Goal: Information Seeking & Learning: Learn about a topic

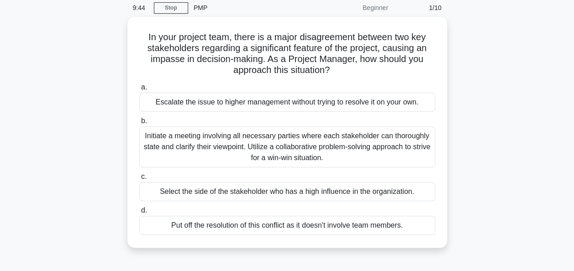
scroll to position [55, 0]
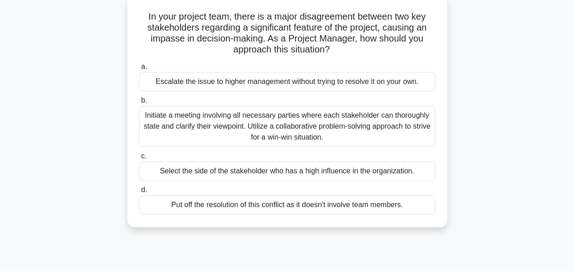
click at [243, 121] on div "Initiate a meeting involving all necessary parties where each stakeholder can t…" at bounding box center [287, 126] width 296 height 41
click at [139, 104] on input "b. Initiate a meeting involving all necessary parties where each stakeholder ca…" at bounding box center [139, 101] width 0 height 6
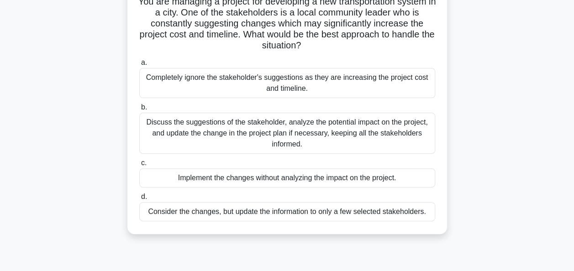
scroll to position [73, 0]
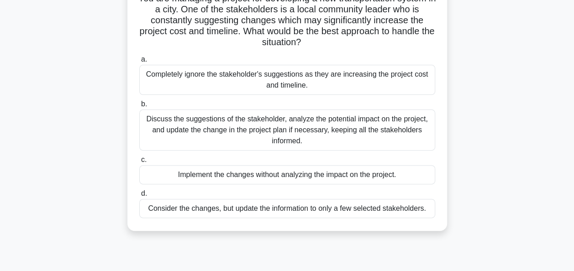
click at [271, 123] on div "Discuss the suggestions of the stakeholder, analyze the potential impact on the…" at bounding box center [287, 130] width 296 height 41
click at [139, 107] on input "b. Discuss the suggestions of the stakeholder, analyze the potential impact on …" at bounding box center [139, 104] width 0 height 6
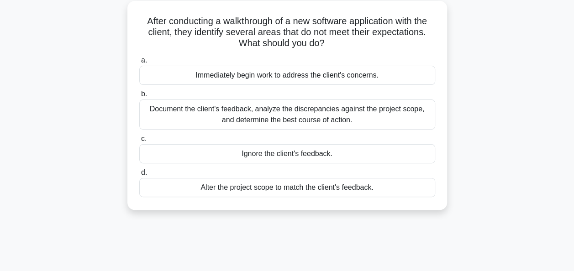
scroll to position [55, 0]
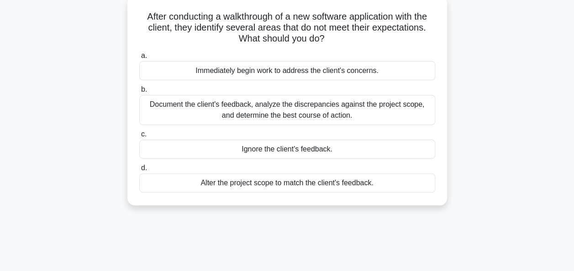
click at [288, 110] on div "Document the client's feedback, analyze the discrepancies against the project s…" at bounding box center [287, 110] width 296 height 30
click at [139, 93] on input "b. Document the client's feedback, analyze the discrepancies against the projec…" at bounding box center [139, 90] width 0 height 6
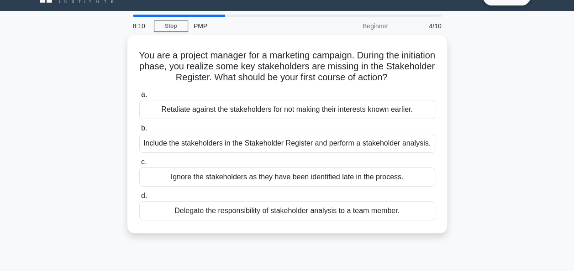
scroll to position [37, 0]
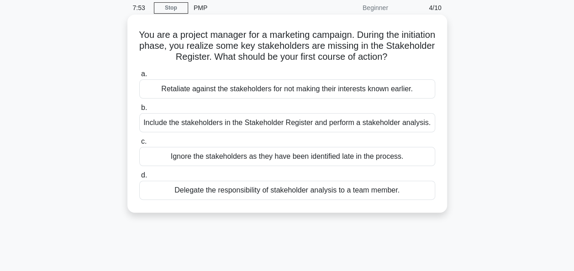
click at [292, 120] on div "Include the stakeholders in the Stakeholder Register and perform a stakeholder …" at bounding box center [287, 122] width 296 height 19
click at [139, 111] on input "b. Include the stakeholders in the Stakeholder Register and perform a stakehold…" at bounding box center [139, 108] width 0 height 6
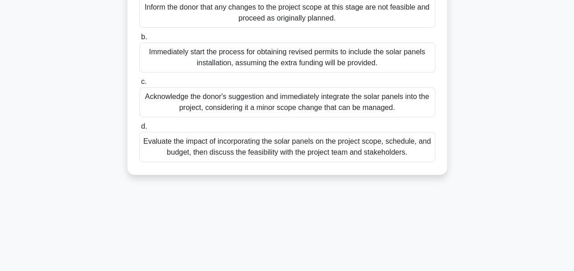
scroll to position [183, 0]
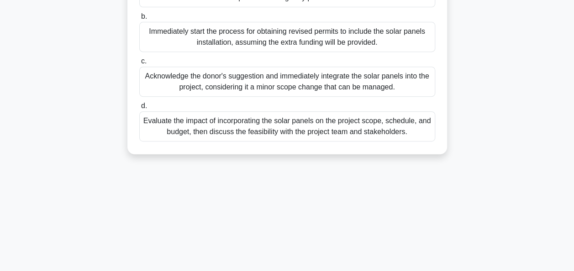
click at [301, 142] on div "Evaluate the impact of incorporating the solar panels on the project scope, sch…" at bounding box center [287, 126] width 296 height 30
click at [139, 109] on input "d. Evaluate the impact of incorporating the solar panels on the project scope, …" at bounding box center [139, 106] width 0 height 6
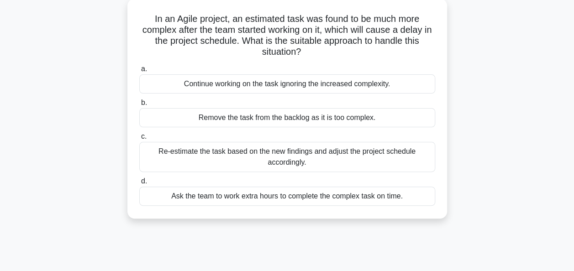
scroll to position [73, 0]
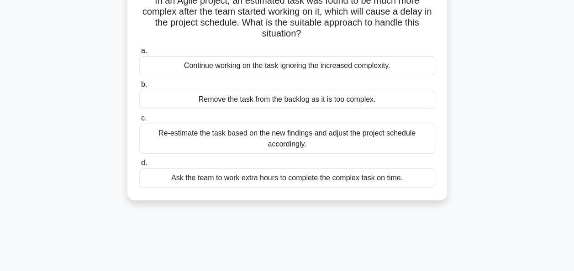
click at [301, 143] on div "Re-estimate the task based on the new findings and adjust the project schedule …" at bounding box center [287, 139] width 296 height 30
click at [139, 121] on input "c. Re-estimate the task based on the new findings and adjust the project schedu…" at bounding box center [139, 118] width 0 height 6
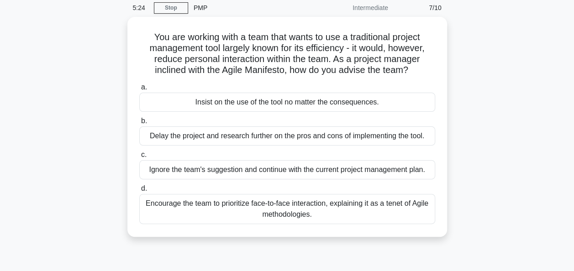
scroll to position [55, 0]
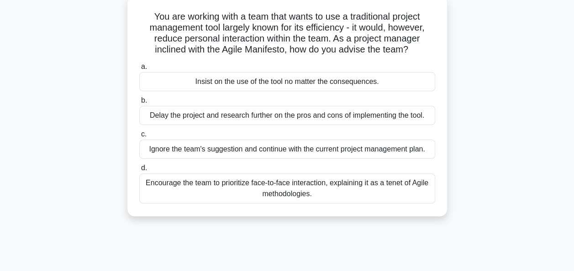
click at [303, 191] on div "Encourage the team to prioritize face-to-face interaction, explaining it as a t…" at bounding box center [287, 188] width 296 height 30
click at [139, 171] on input "d. Encourage the team to prioritize face-to-face interaction, explaining it as …" at bounding box center [139, 168] width 0 height 6
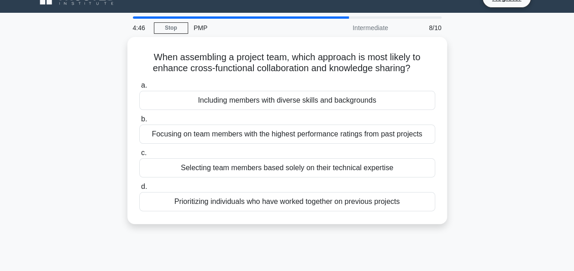
scroll to position [18, 0]
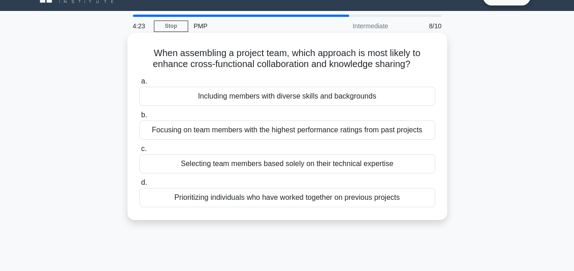
click at [334, 100] on div "Including members with diverse skills and backgrounds" at bounding box center [287, 96] width 296 height 19
click at [139, 84] on input "a. Including members with diverse skills and backgrounds" at bounding box center [139, 82] width 0 height 6
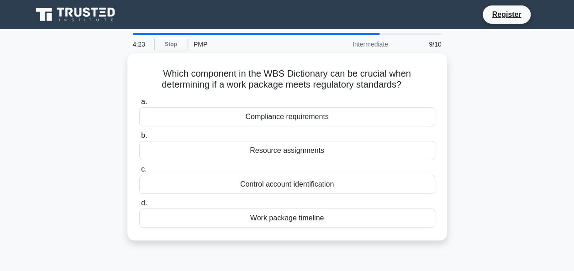
scroll to position [0, 0]
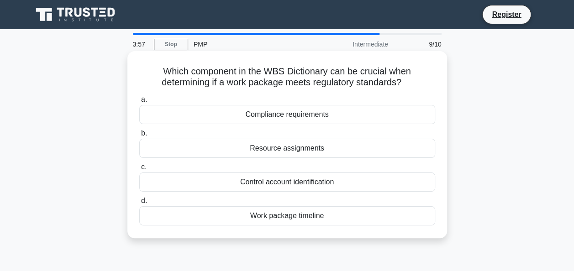
click at [281, 215] on div "Work package timeline" at bounding box center [287, 215] width 296 height 19
click at [139, 204] on input "d. Work package timeline" at bounding box center [139, 201] width 0 height 6
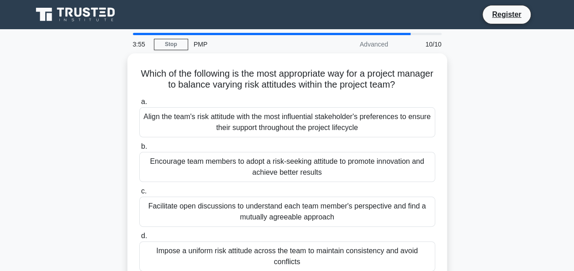
click at [281, 215] on div "Facilitate open discussions to understand each team member's perspective and fi…" at bounding box center [287, 212] width 296 height 30
click at [139, 194] on input "c. Facilitate open discussions to understand each team member's perspective and…" at bounding box center [139, 192] width 0 height 6
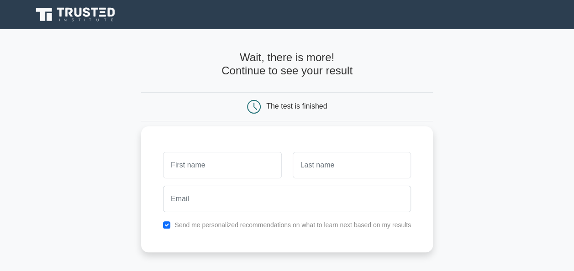
click at [223, 170] on input "text" at bounding box center [222, 165] width 118 height 26
type input "Fabricio"
type input "Honma"
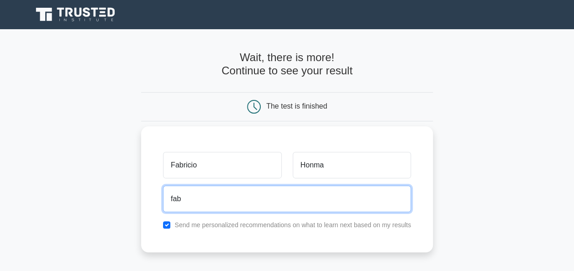
type input "fabricio.honma@gmail.com"
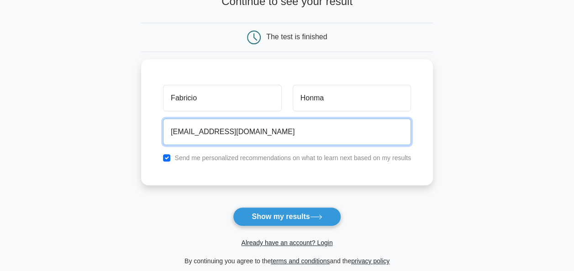
scroll to position [70, 0]
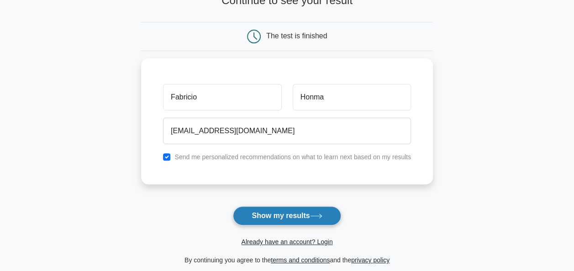
click at [278, 216] on button "Show my results" at bounding box center [287, 215] width 108 height 19
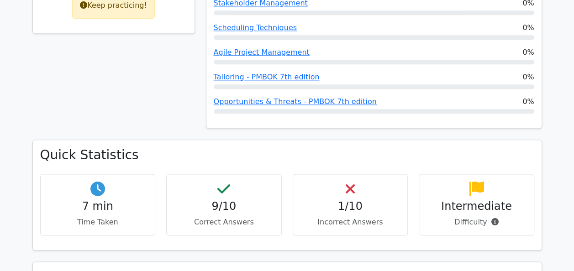
scroll to position [508, 0]
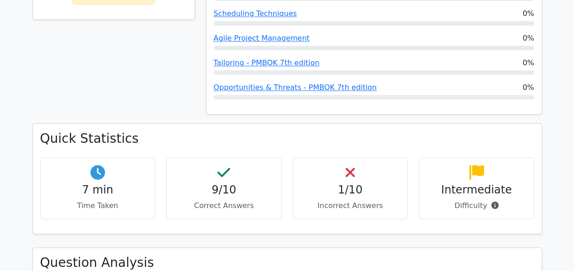
click at [346, 184] on h4 "1/10" at bounding box center [350, 190] width 100 height 13
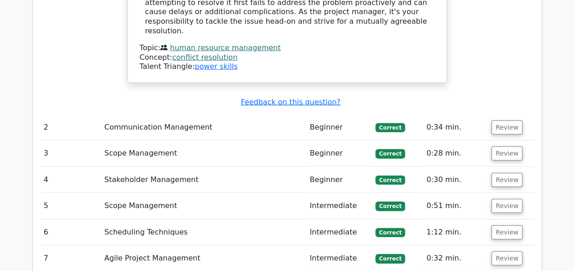
scroll to position [1282, 0]
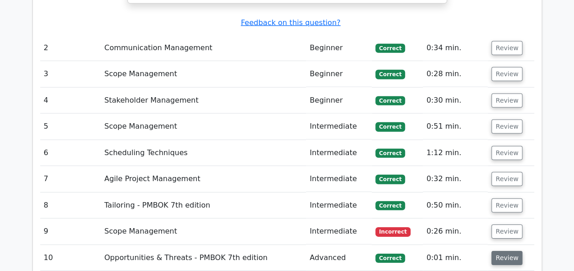
click at [514, 251] on button "Review" at bounding box center [506, 258] width 31 height 14
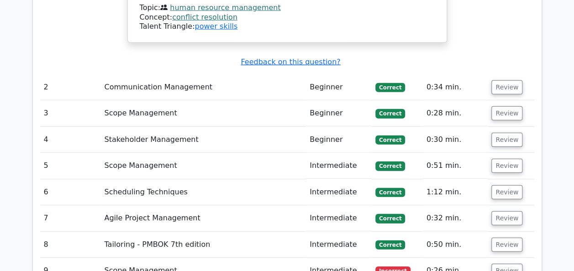
scroll to position [1248, 0]
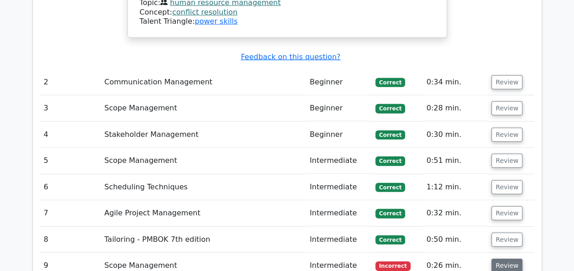
click at [509, 259] on button "Review" at bounding box center [506, 266] width 31 height 14
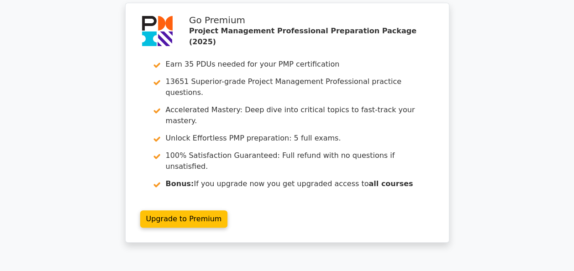
scroll to position [0, 0]
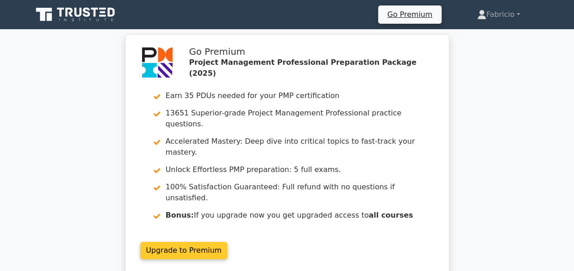
click at [191, 242] on link "Upgrade to Premium" at bounding box center [184, 250] width 88 height 17
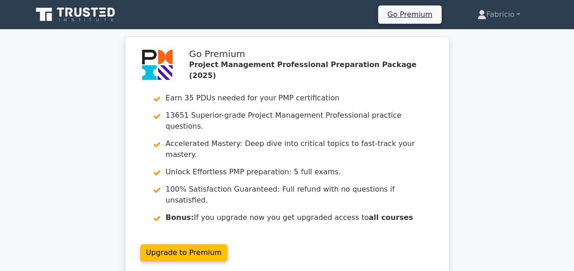
click at [88, 19] on icon at bounding box center [76, 14] width 88 height 17
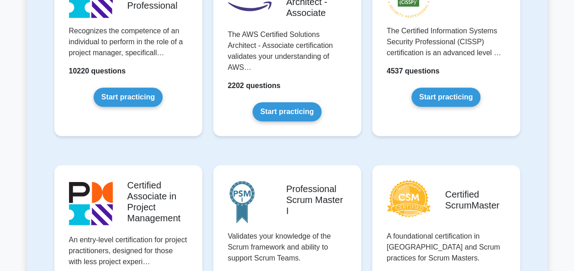
scroll to position [249, 0]
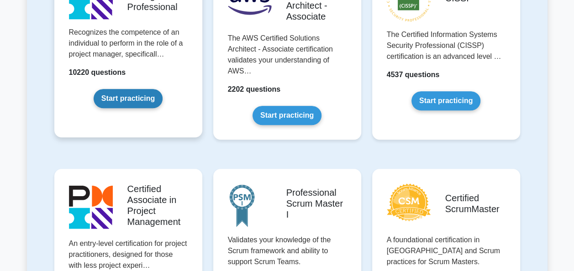
click at [139, 89] on link "Start practicing" at bounding box center [128, 98] width 69 height 19
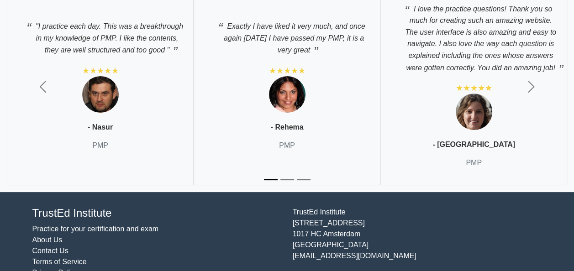
scroll to position [3484, 0]
